Goal: Navigation & Orientation: Find specific page/section

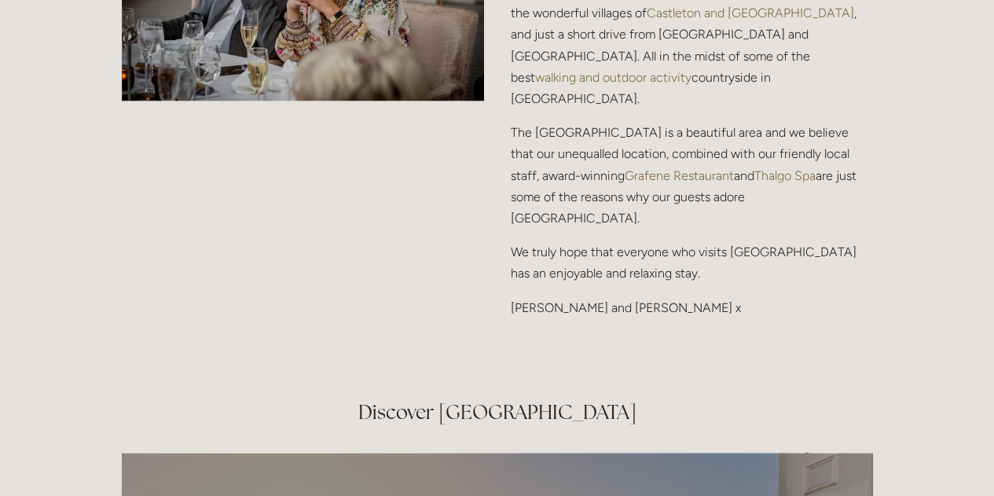
scroll to position [2107, 0]
click at [453, 333] on div at bounding box center [497, 359] width 778 height 53
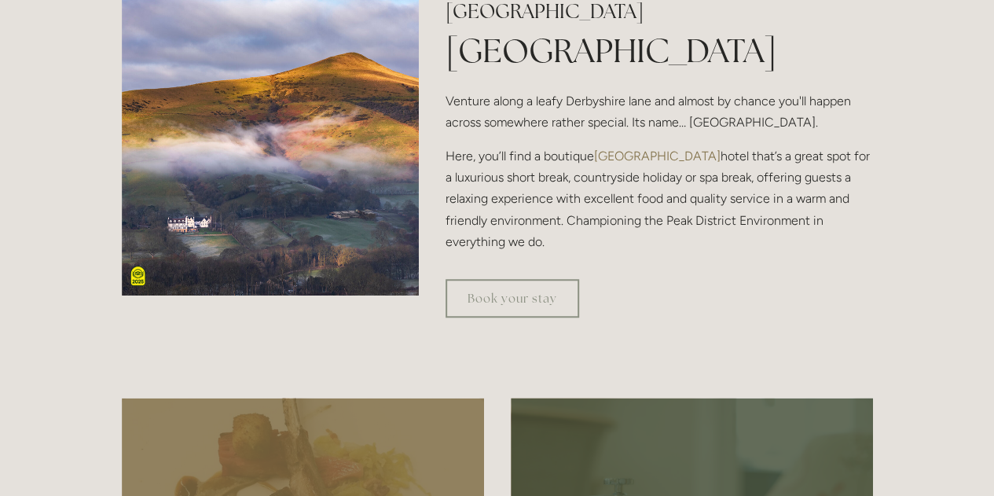
scroll to position [503, 0]
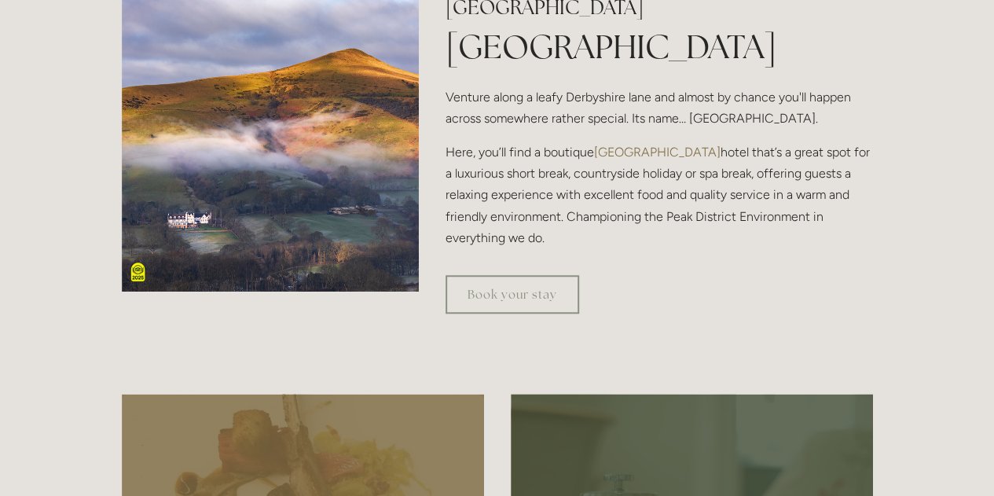
click at [220, 158] on img at bounding box center [271, 143] width 298 height 298
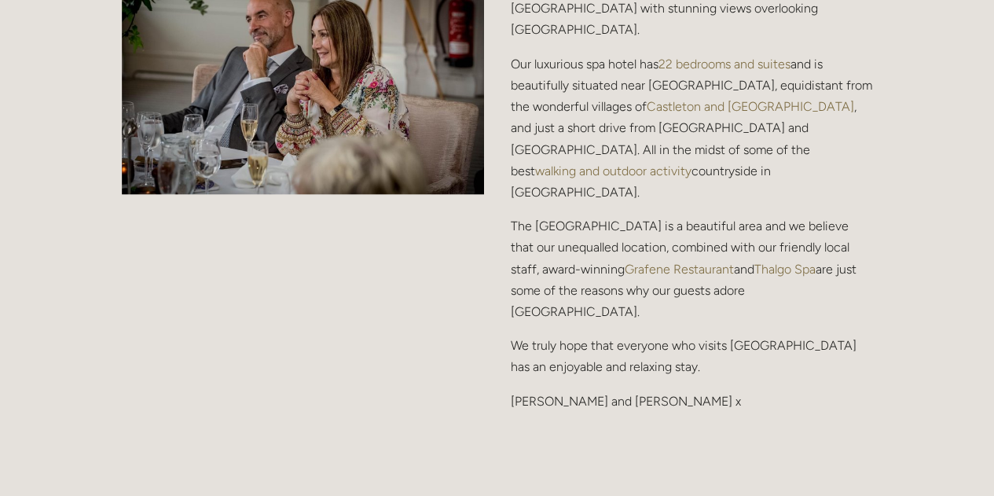
scroll to position [2012, 0]
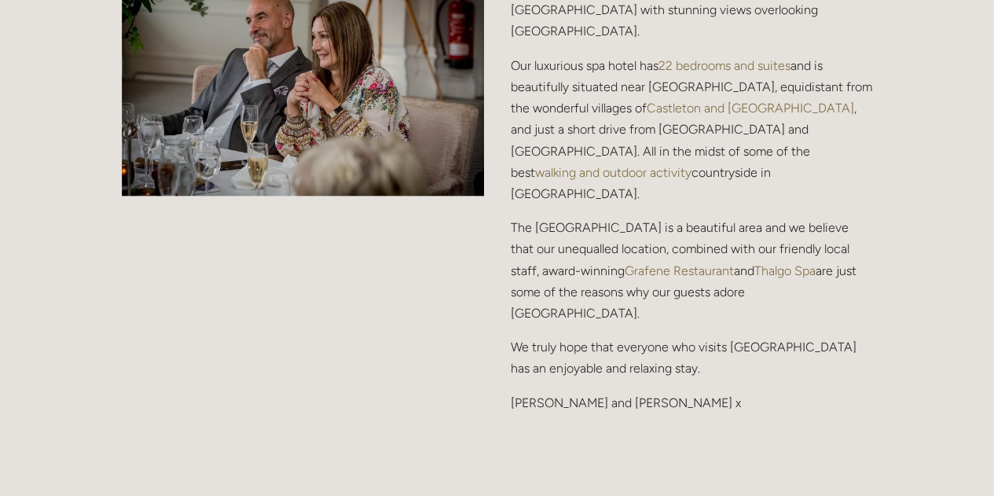
click at [532, 336] on p "We truly hope that everyone who visits Losehill House Hotel & Spa has an enjoya…" at bounding box center [692, 357] width 362 height 42
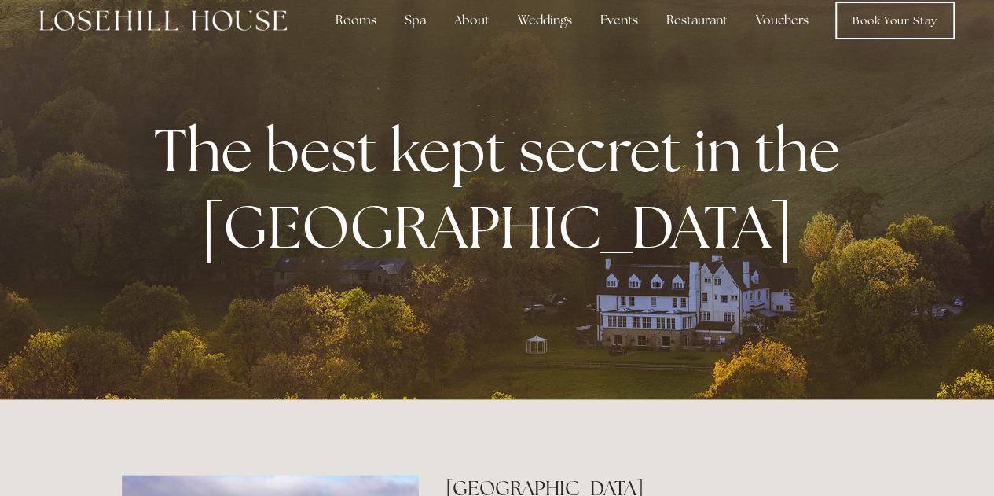
scroll to position [0, 0]
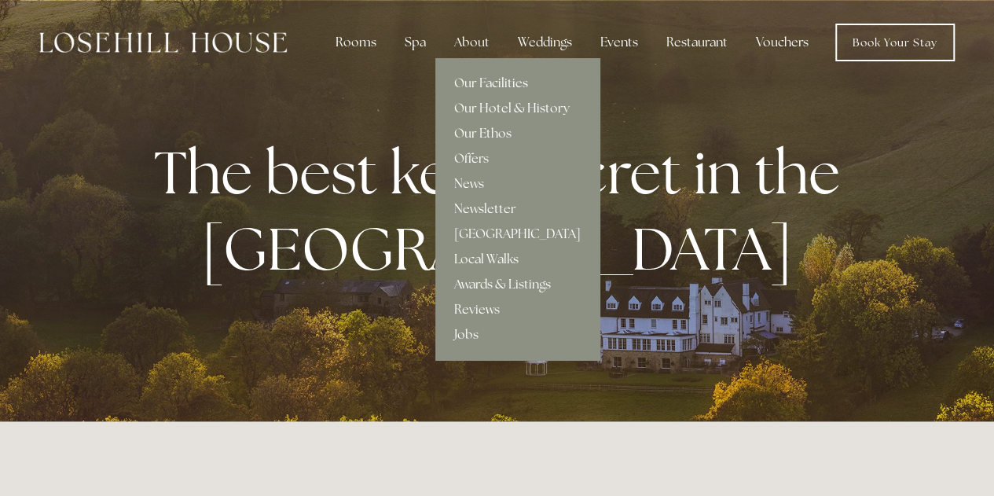
click at [491, 138] on link "Our Ethos" at bounding box center [517, 133] width 164 height 25
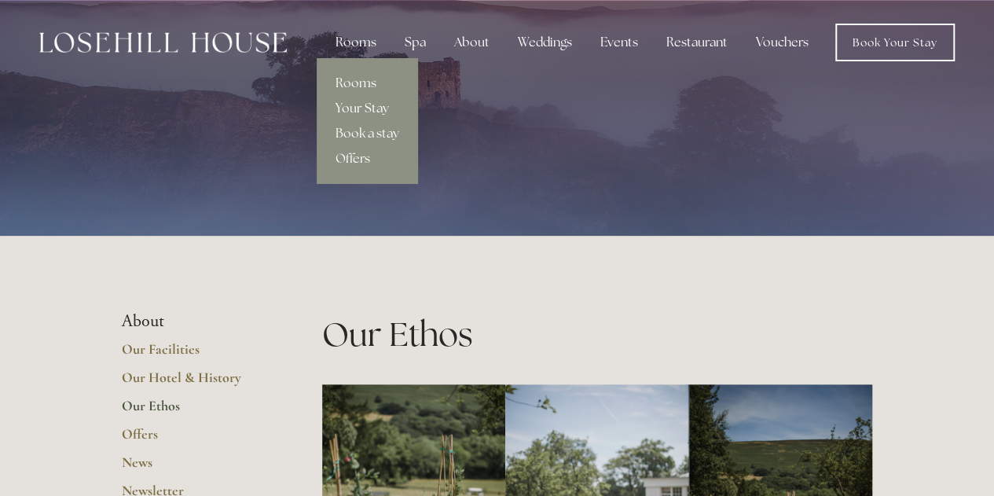
click at [362, 116] on link "Your Stay" at bounding box center [367, 108] width 101 height 25
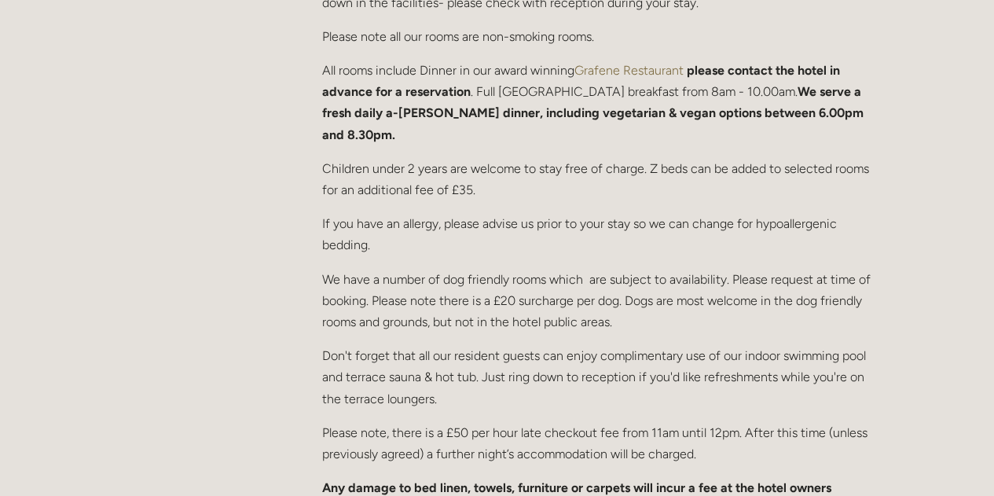
scroll to position [786, 0]
